Goal: Book appointment/travel/reservation

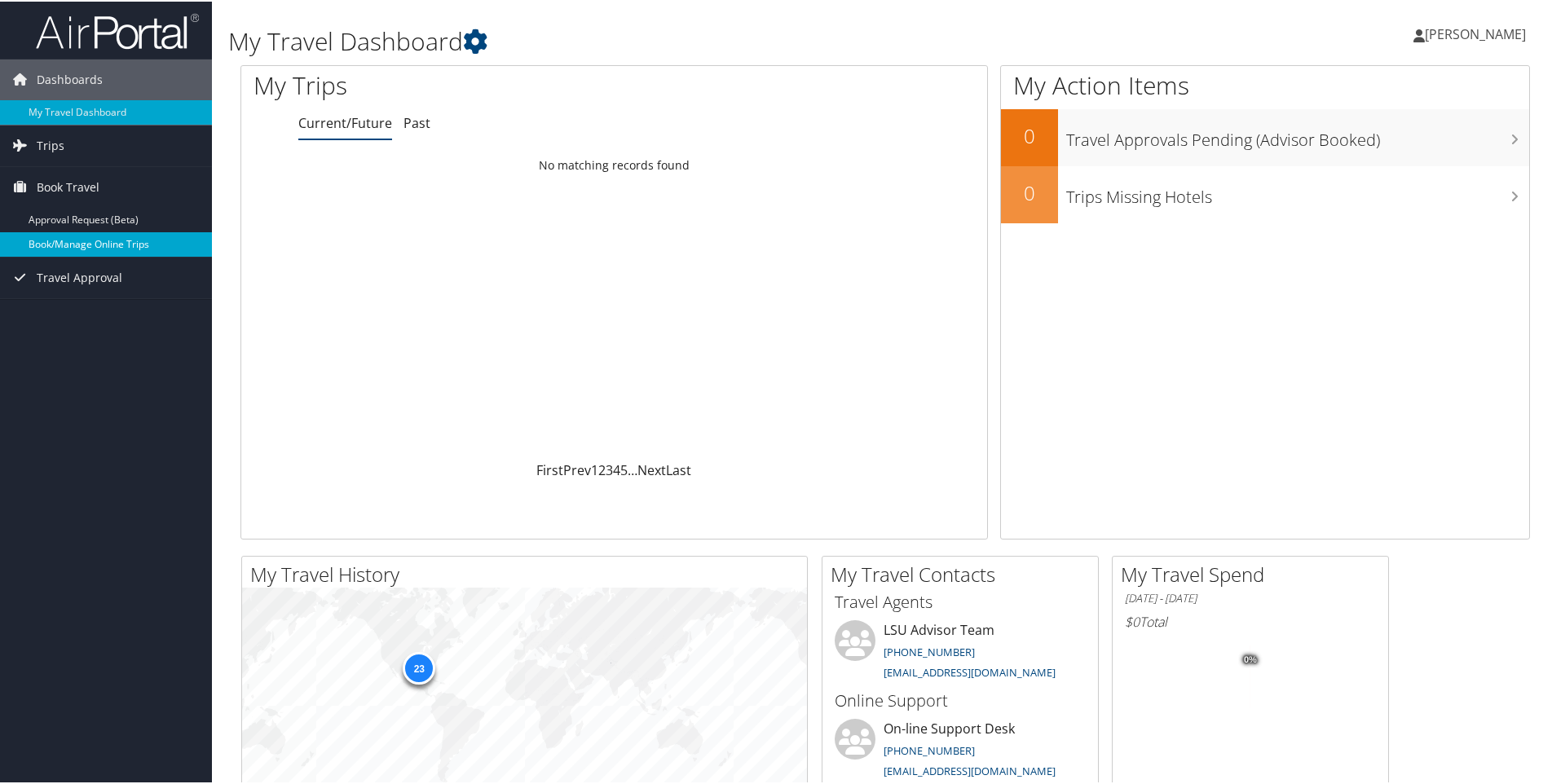
click at [92, 242] on link "Book/Manage Online Trips" at bounding box center [106, 242] width 212 height 24
